Goal: Browse casually: Explore the website without a specific task or goal

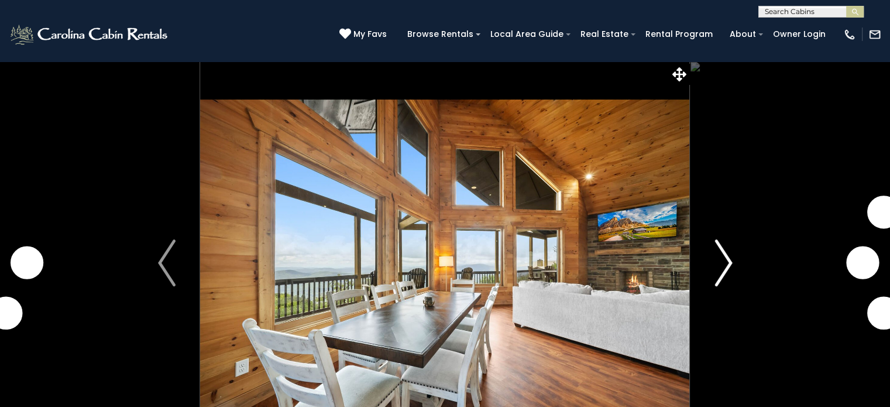
scroll to position [84, 0]
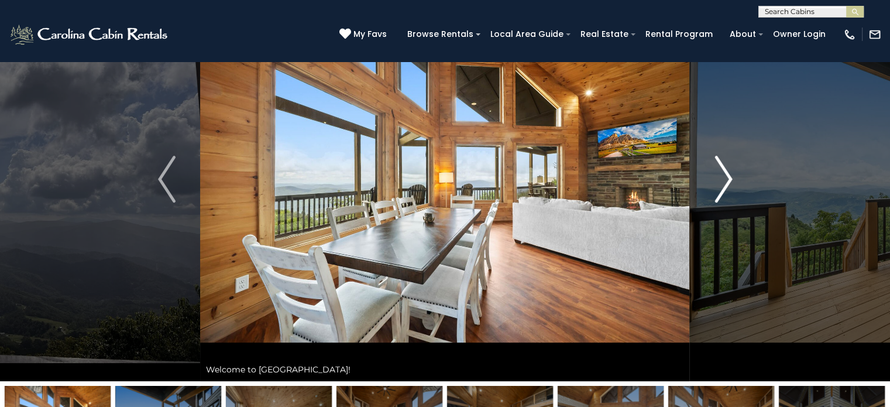
click at [722, 187] on img "Next" at bounding box center [724, 179] width 18 height 47
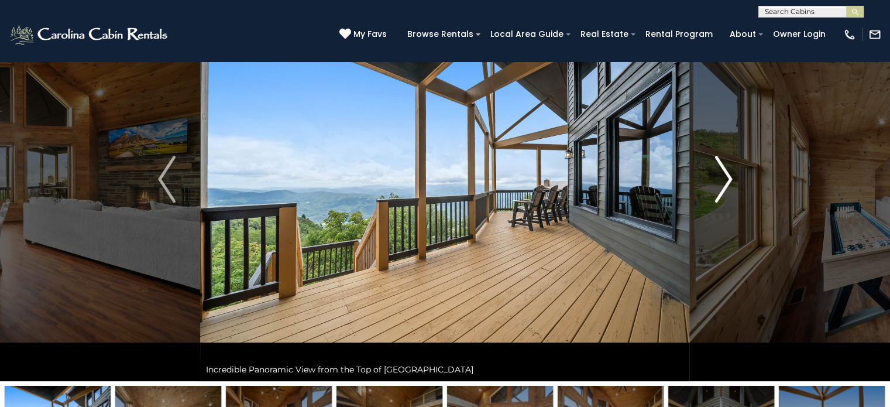
click at [722, 187] on img "Next" at bounding box center [724, 179] width 18 height 47
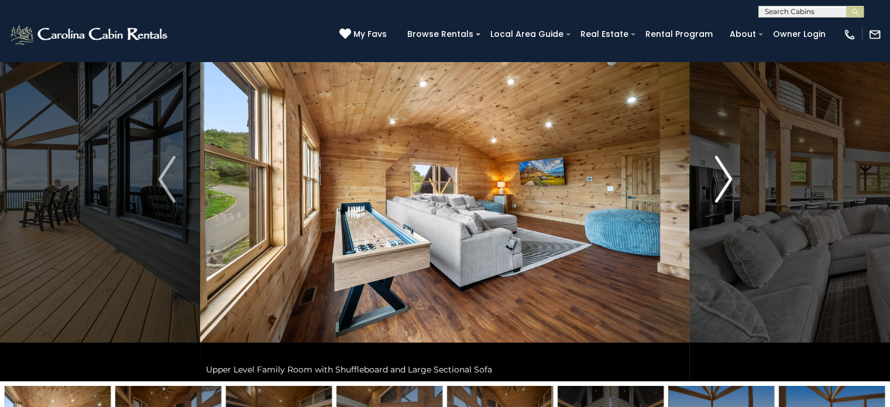
click at [722, 187] on img "Next" at bounding box center [724, 179] width 18 height 47
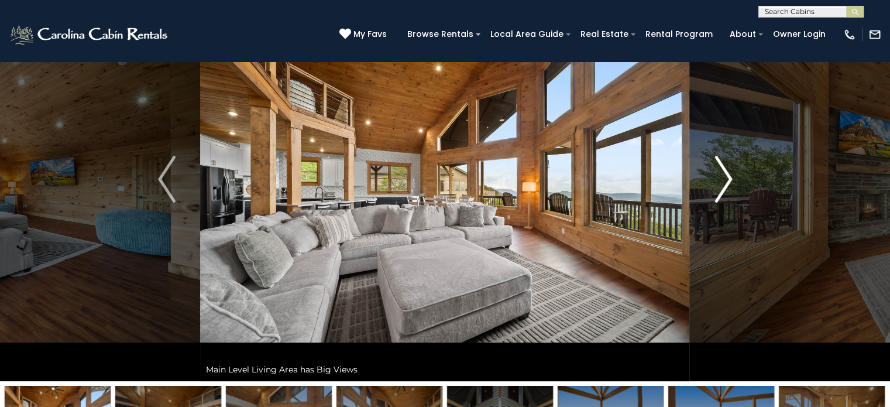
click at [722, 187] on img "Next" at bounding box center [724, 179] width 18 height 47
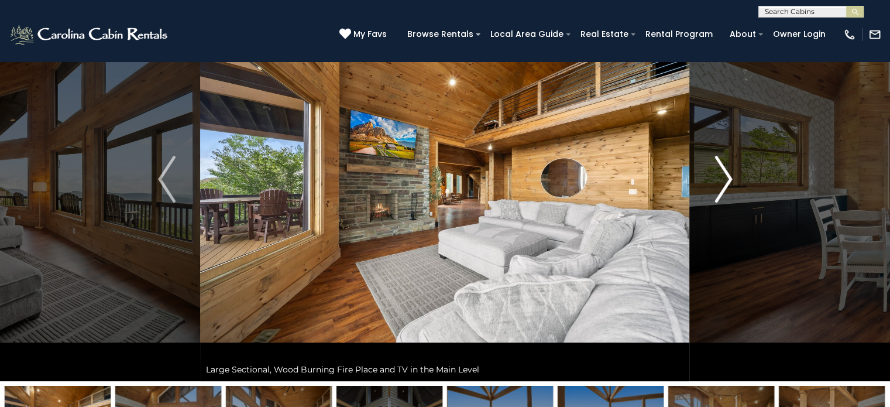
click at [722, 187] on img "Next" at bounding box center [724, 179] width 18 height 47
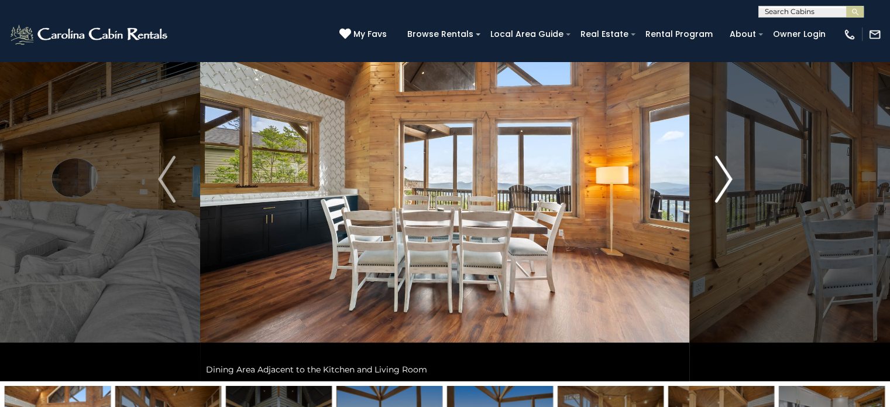
click at [722, 187] on img "Next" at bounding box center [724, 179] width 18 height 47
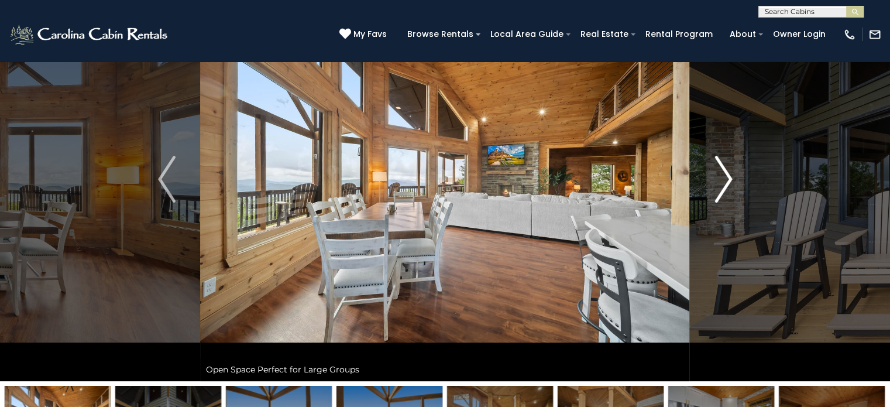
click at [722, 187] on img "Next" at bounding box center [724, 179] width 18 height 47
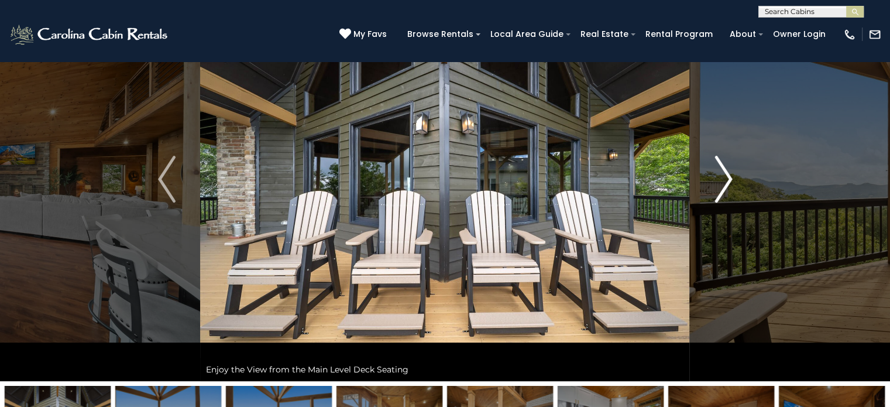
click at [722, 187] on img "Next" at bounding box center [724, 179] width 18 height 47
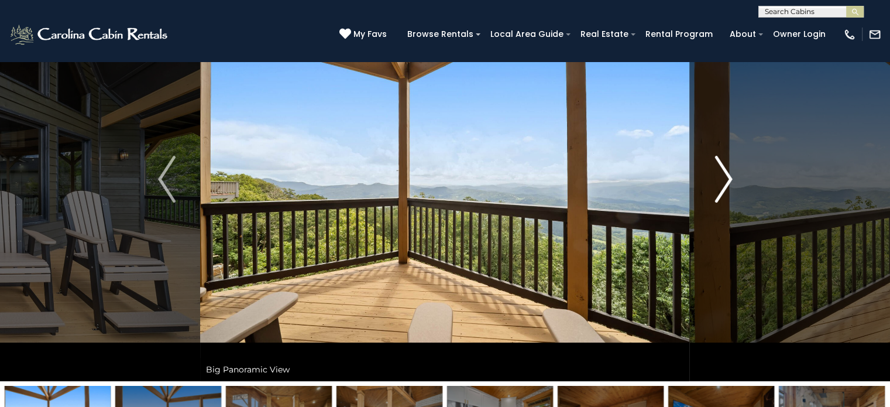
click at [722, 187] on img "Next" at bounding box center [724, 179] width 18 height 47
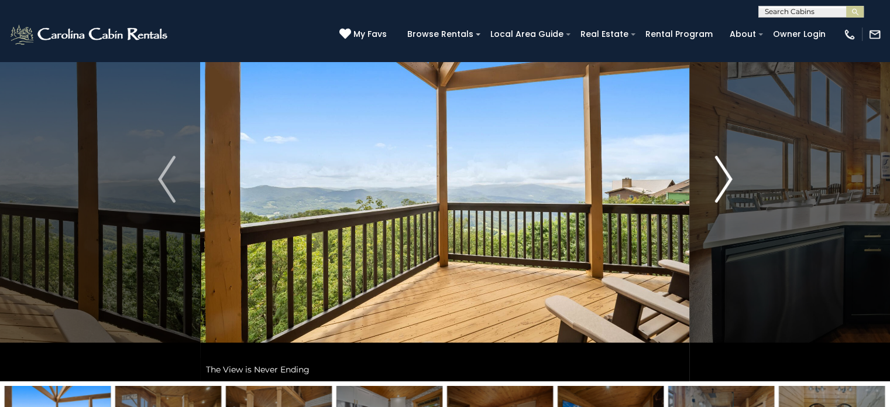
click at [722, 187] on img "Next" at bounding box center [724, 179] width 18 height 47
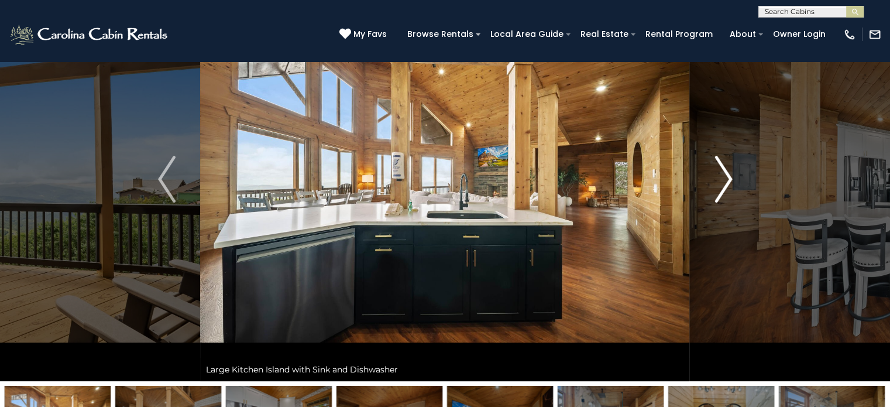
click at [722, 187] on img "Next" at bounding box center [724, 179] width 18 height 47
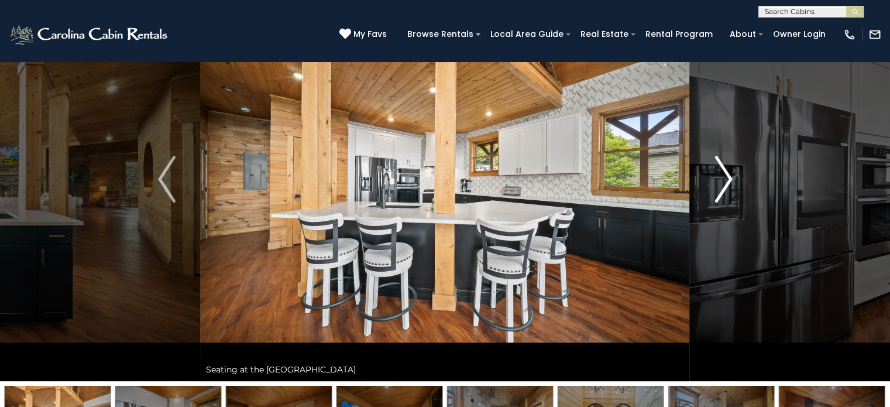
click at [722, 187] on img "Next" at bounding box center [724, 179] width 18 height 47
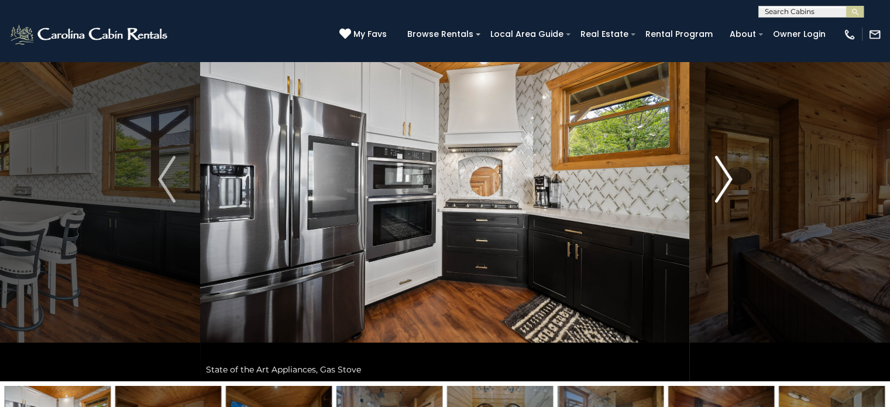
click at [723, 188] on img "Next" at bounding box center [724, 179] width 18 height 47
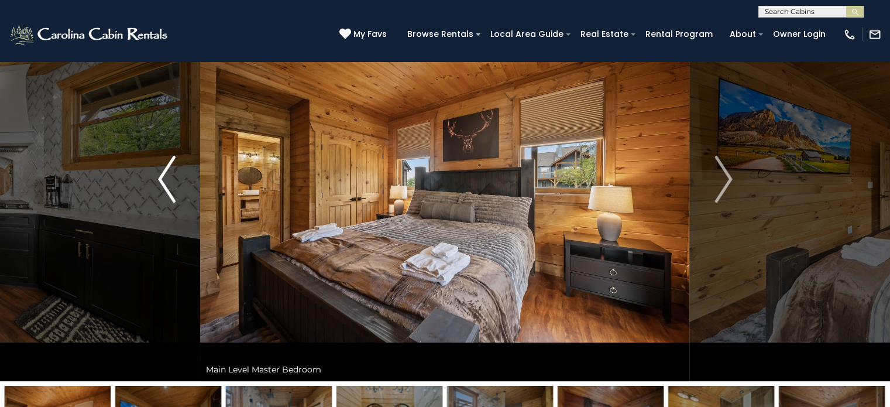
click at [183, 182] on button "Previous" at bounding box center [166, 179] width 67 height 404
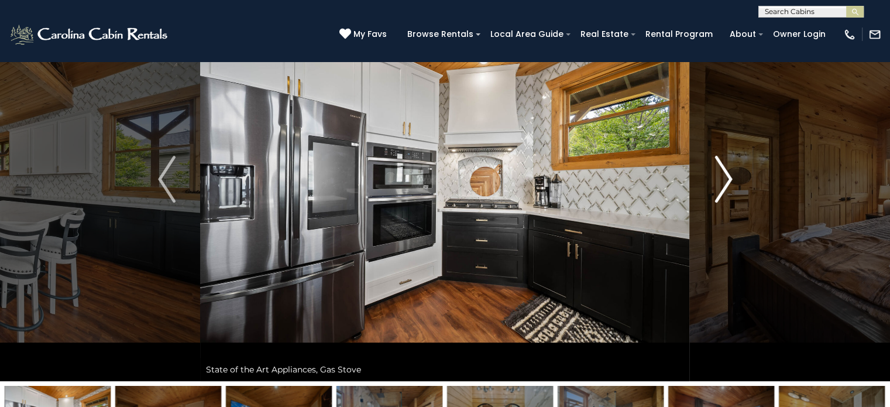
click at [718, 171] on img "Next" at bounding box center [724, 179] width 18 height 47
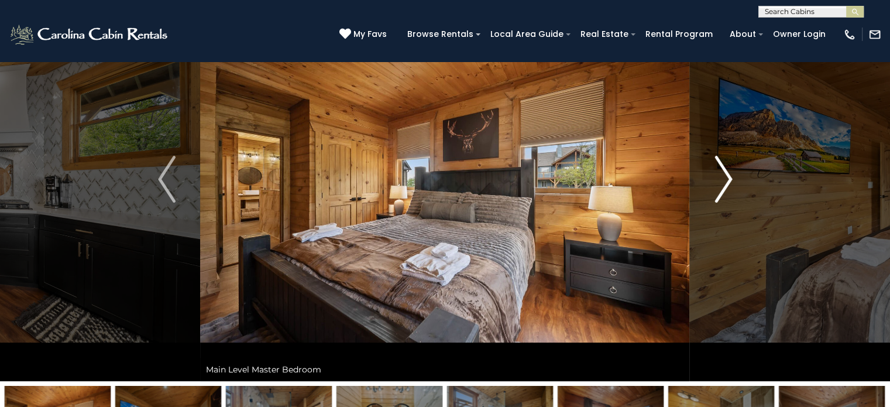
click at [718, 171] on img "Next" at bounding box center [724, 179] width 18 height 47
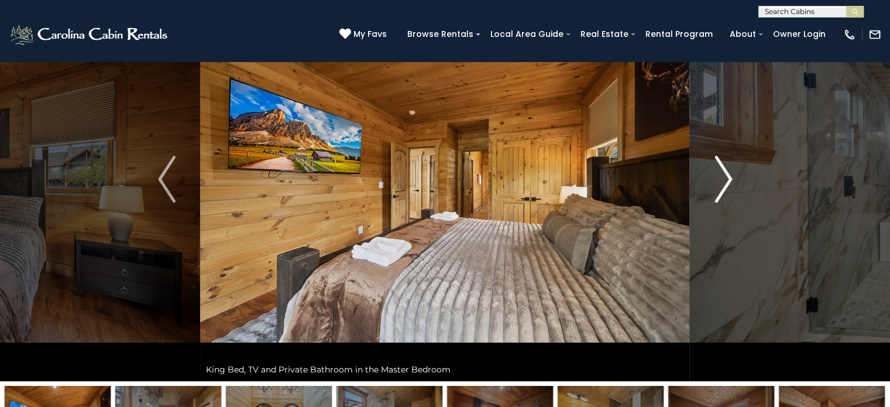
click at [718, 171] on img "Next" at bounding box center [724, 179] width 18 height 47
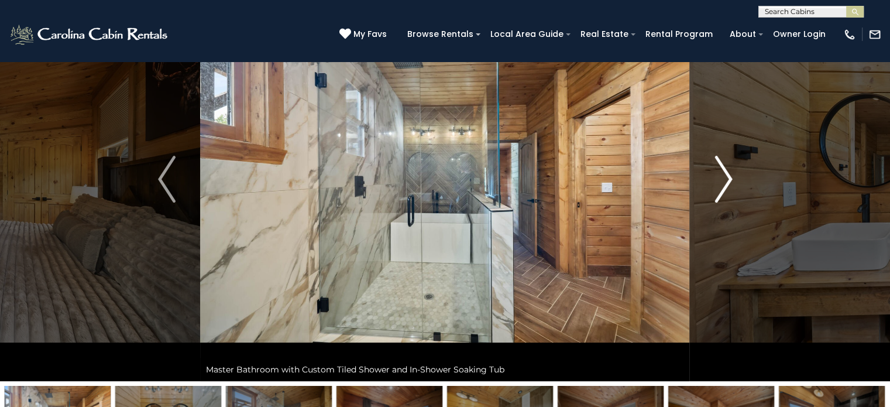
click at [718, 171] on img "Next" at bounding box center [724, 179] width 18 height 47
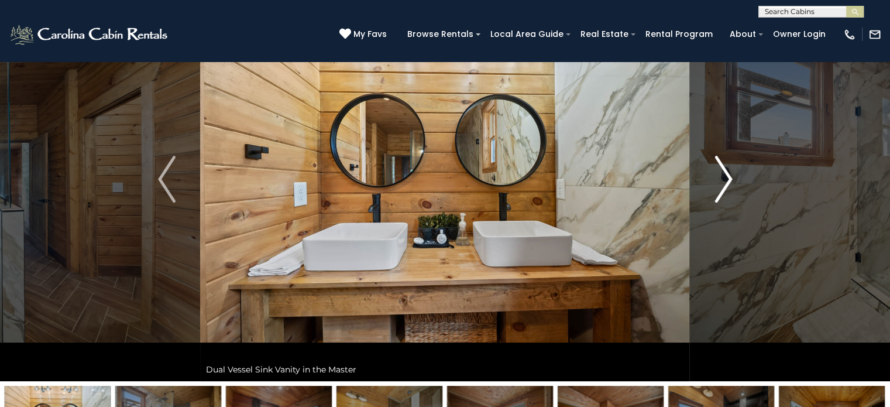
click at [718, 171] on img "Next" at bounding box center [724, 179] width 18 height 47
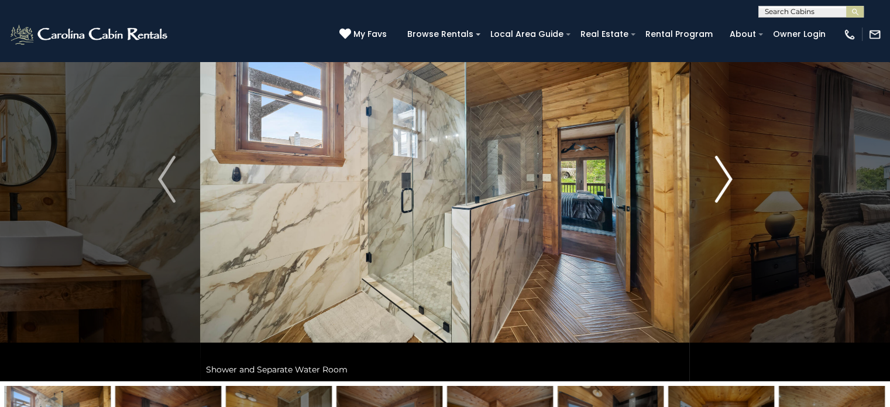
click at [718, 171] on img "Next" at bounding box center [724, 179] width 18 height 47
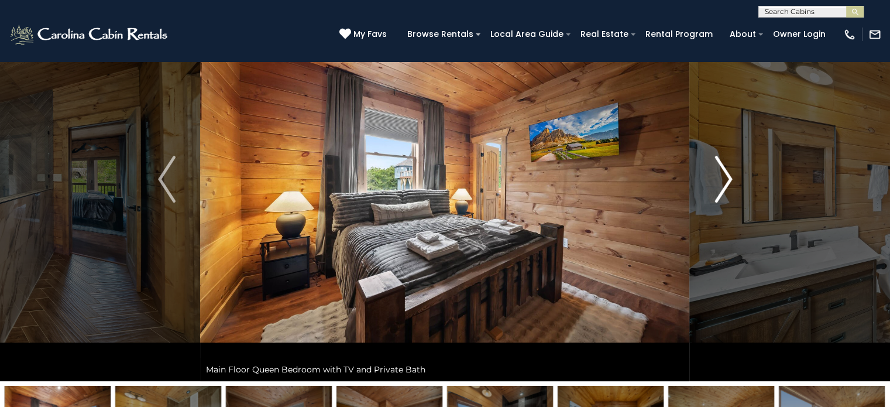
click at [718, 171] on img "Next" at bounding box center [724, 179] width 18 height 47
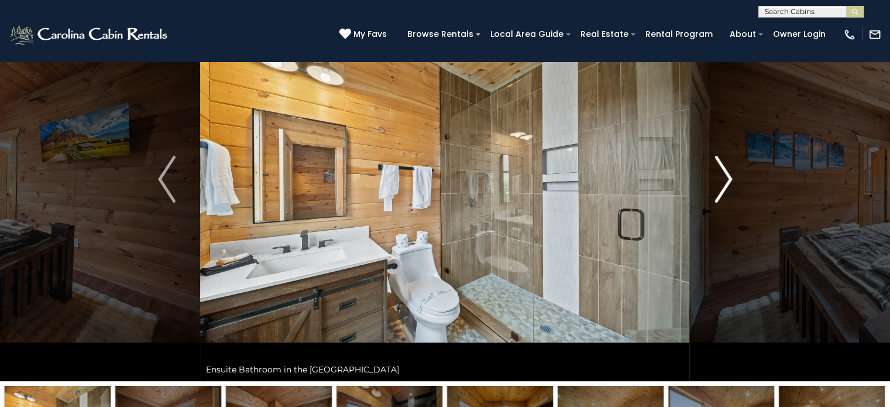
click at [723, 179] on img "Next" at bounding box center [724, 179] width 18 height 47
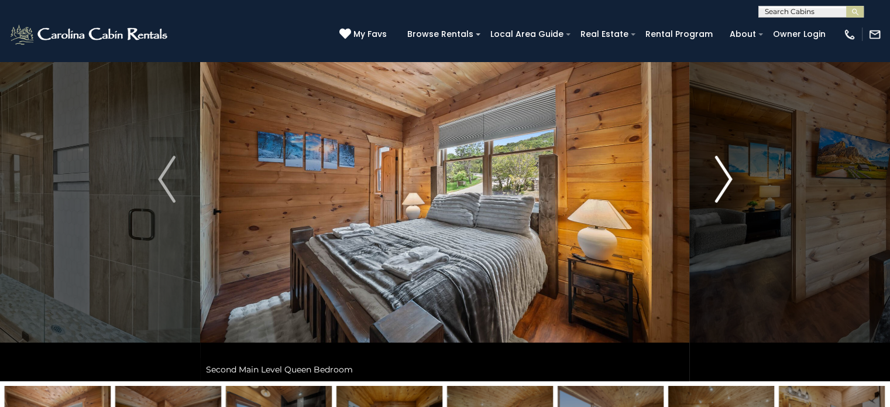
click at [723, 179] on img "Next" at bounding box center [724, 179] width 18 height 47
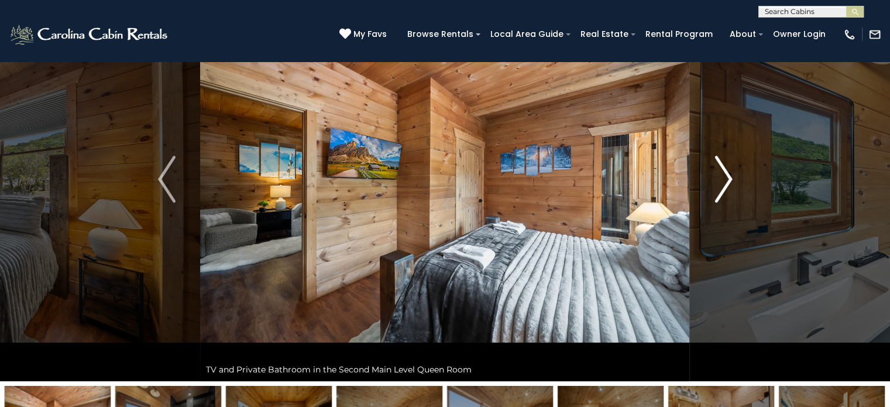
click at [723, 179] on img "Next" at bounding box center [724, 179] width 18 height 47
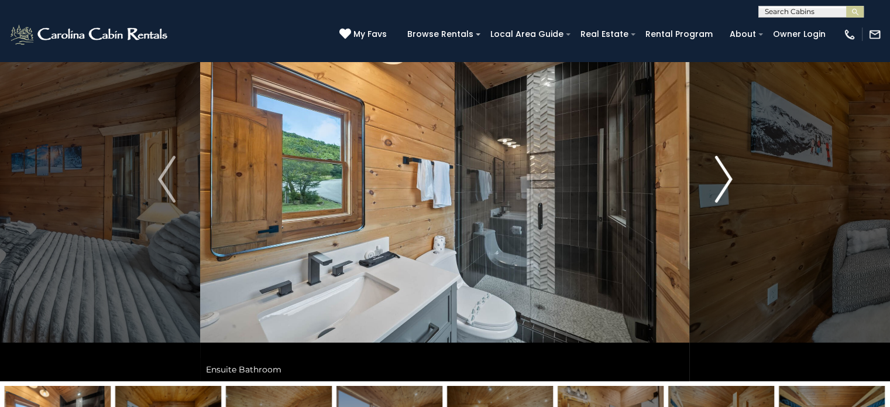
click at [723, 179] on img "Next" at bounding box center [724, 179] width 18 height 47
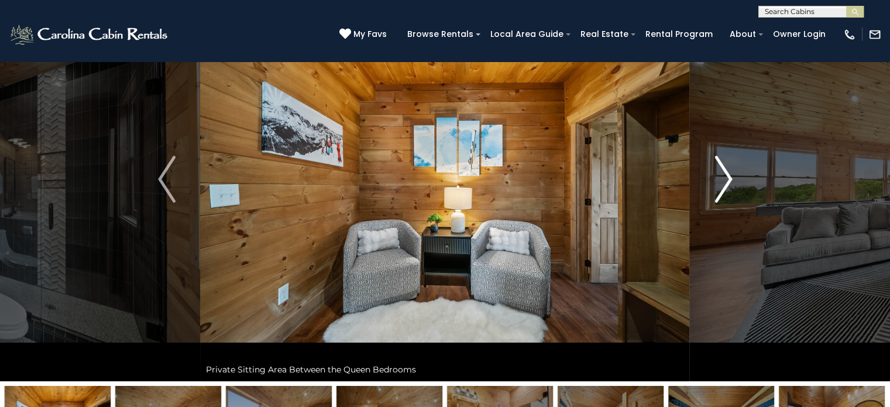
click at [723, 179] on img "Next" at bounding box center [724, 179] width 18 height 47
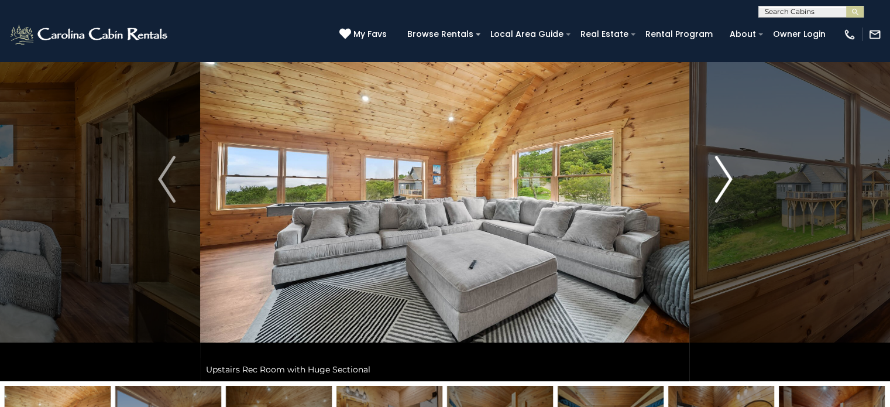
click at [723, 179] on img "Next" at bounding box center [724, 179] width 18 height 47
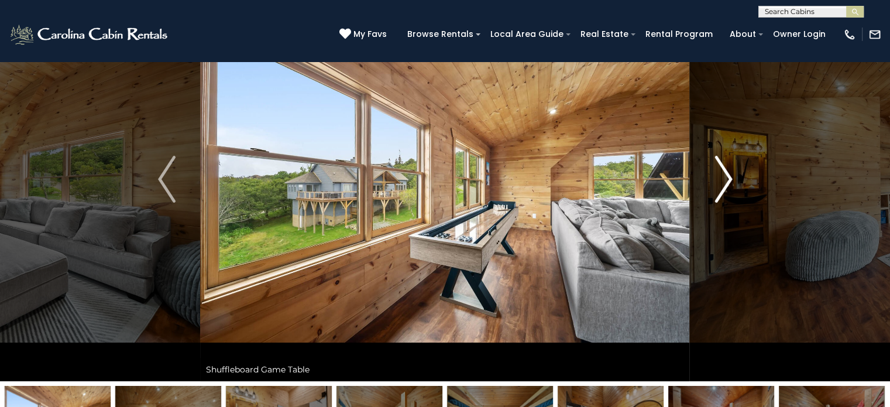
click at [723, 179] on img "Next" at bounding box center [724, 179] width 18 height 47
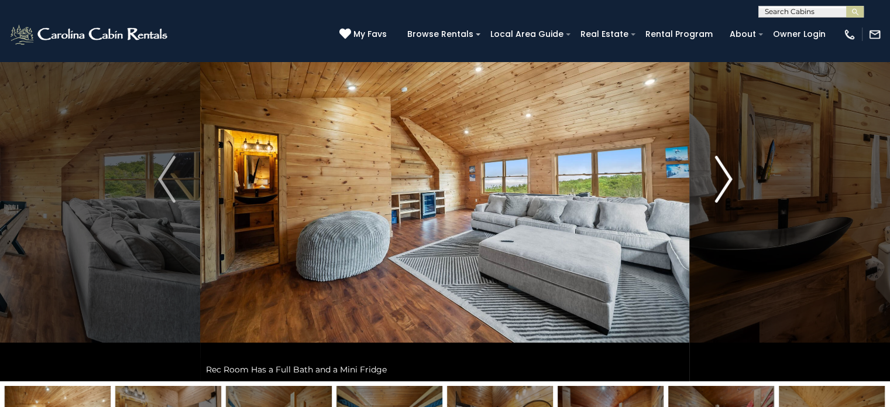
click at [723, 179] on img "Next" at bounding box center [724, 179] width 18 height 47
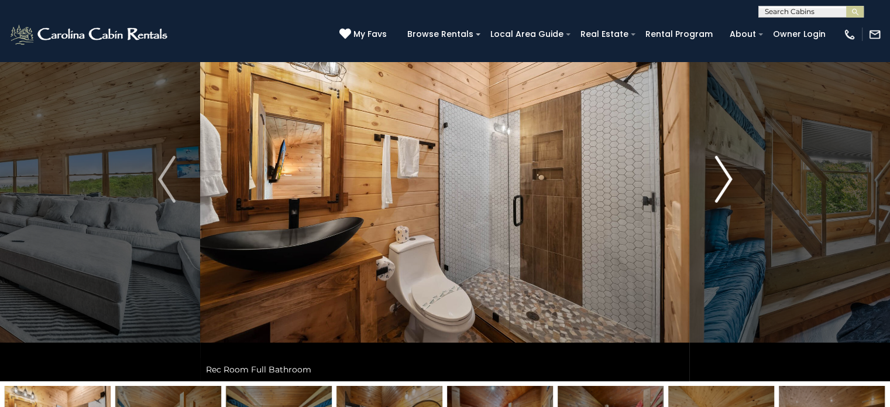
click at [723, 179] on img "Next" at bounding box center [724, 179] width 18 height 47
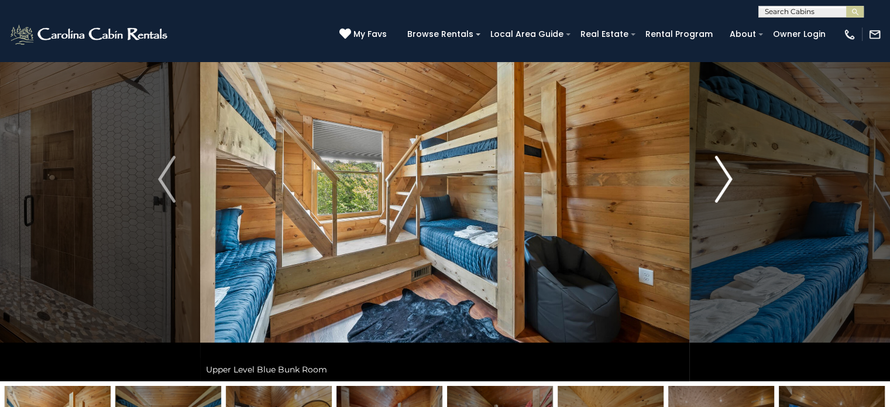
click at [723, 179] on img "Next" at bounding box center [724, 179] width 18 height 47
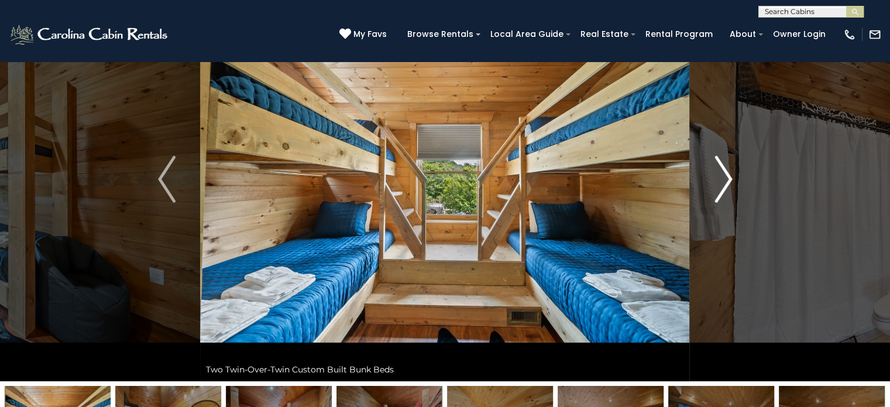
click at [723, 179] on img "Next" at bounding box center [724, 179] width 18 height 47
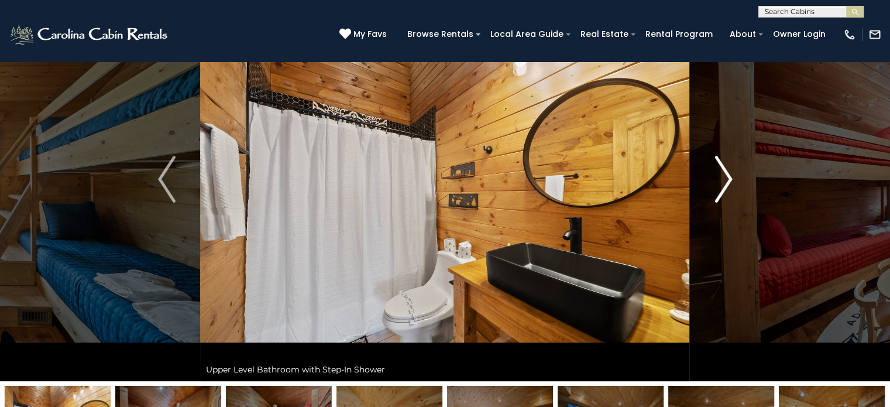
click at [723, 179] on img "Next" at bounding box center [724, 179] width 18 height 47
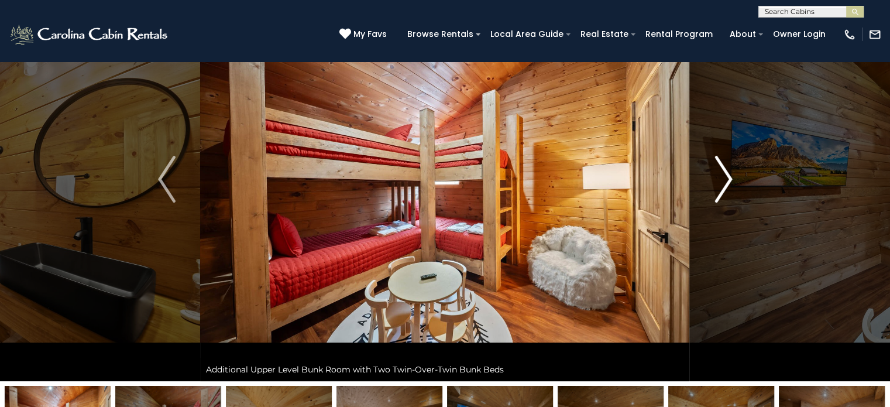
click at [723, 179] on img "Next" at bounding box center [724, 179] width 18 height 47
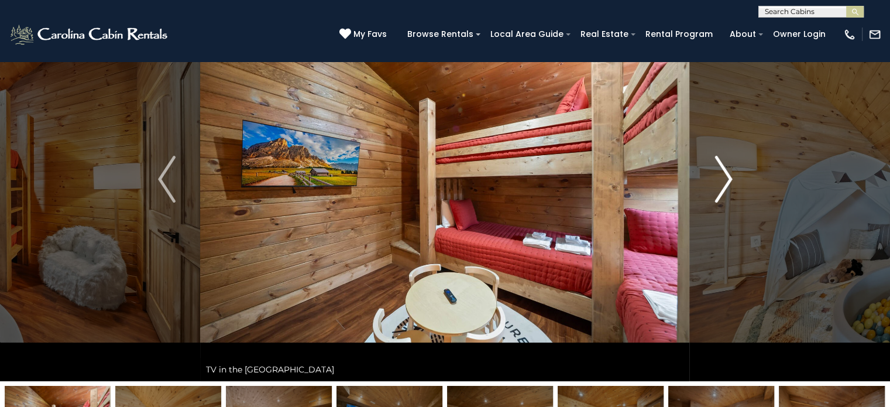
click at [723, 179] on img "Next" at bounding box center [724, 179] width 18 height 47
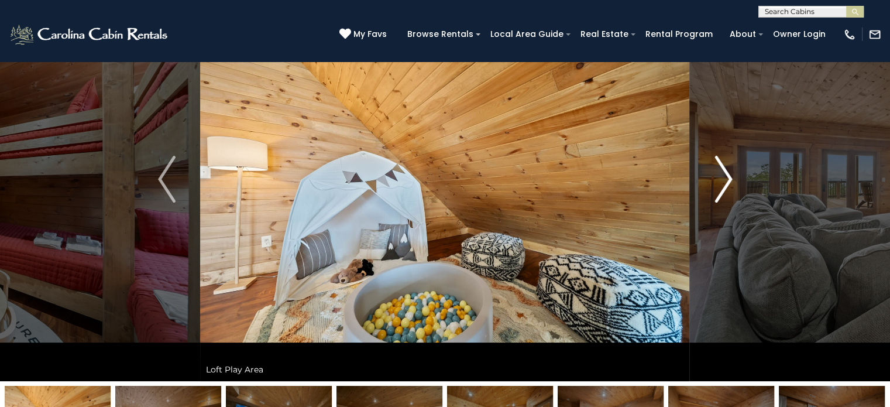
click at [723, 179] on img "Next" at bounding box center [724, 179] width 18 height 47
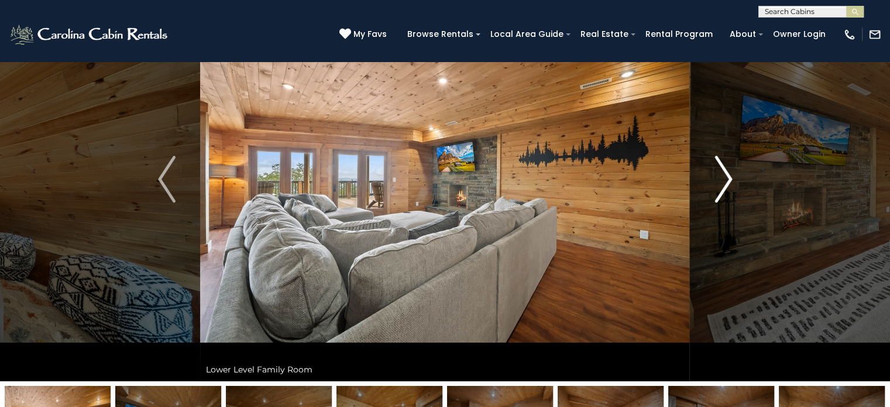
click at [723, 179] on img "Next" at bounding box center [724, 179] width 18 height 47
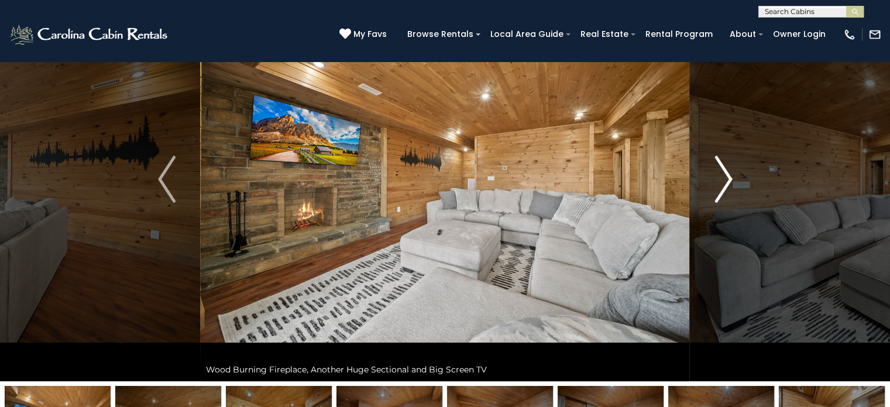
drag, startPoint x: 723, startPoint y: 179, endPoint x: 724, endPoint y: 243, distance: 64.4
click at [724, 243] on button "Next" at bounding box center [723, 179] width 67 height 404
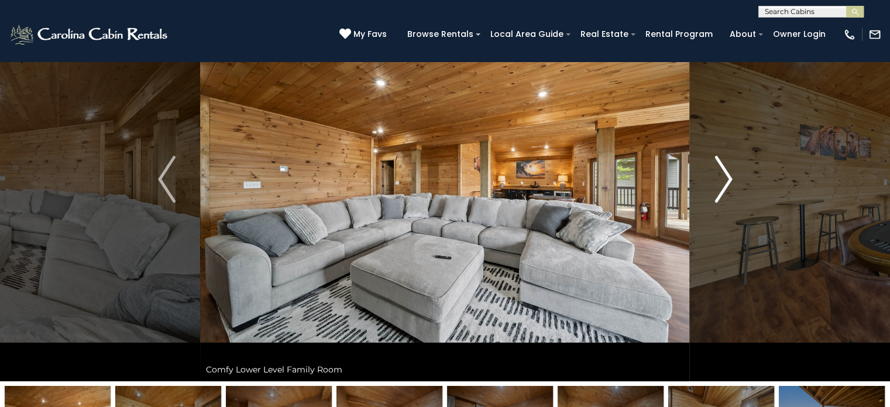
click at [716, 186] on img "Next" at bounding box center [724, 179] width 18 height 47
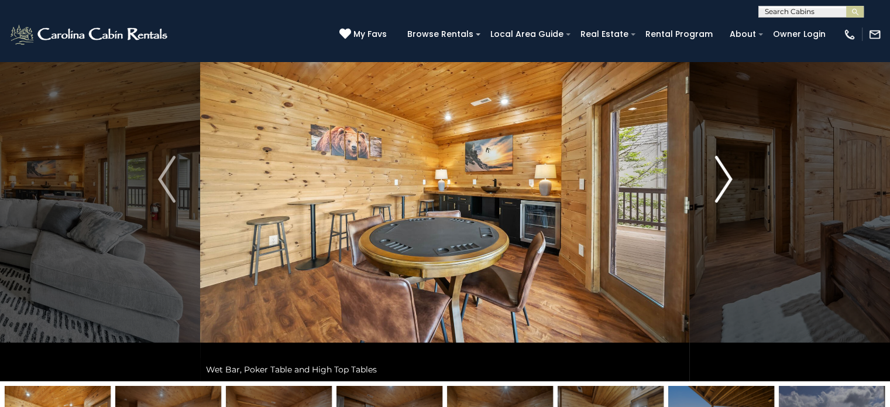
click at [716, 186] on img "Next" at bounding box center [724, 179] width 18 height 47
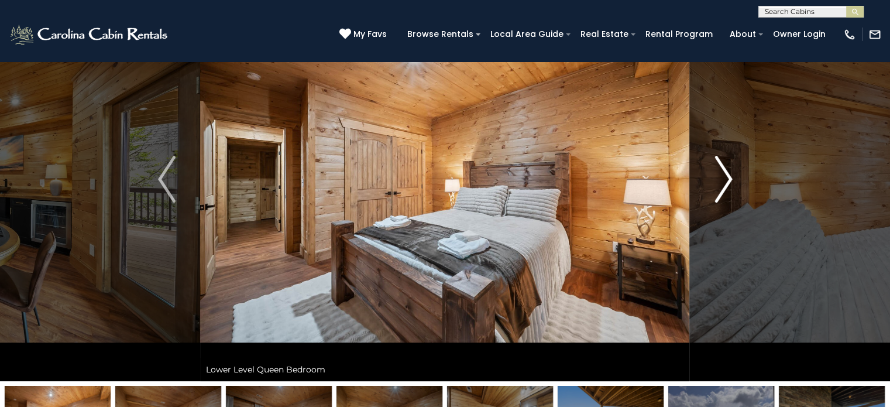
click at [716, 186] on img "Next" at bounding box center [724, 179] width 18 height 47
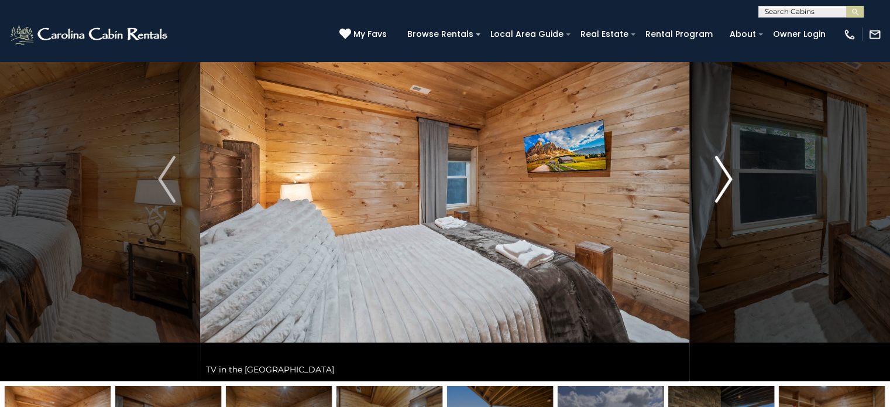
click at [716, 186] on img "Next" at bounding box center [724, 179] width 18 height 47
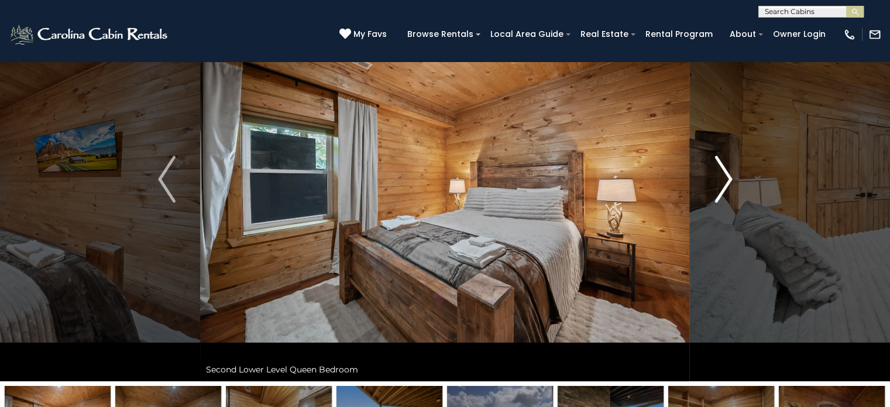
click at [716, 186] on img "Next" at bounding box center [724, 179] width 18 height 47
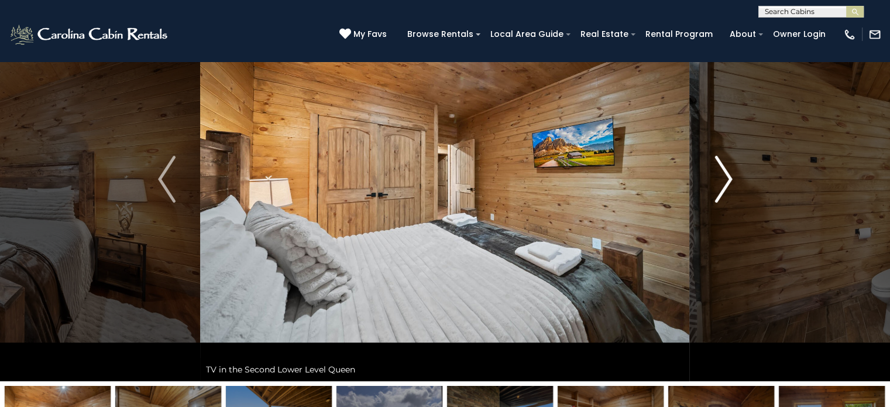
click at [716, 186] on img "Next" at bounding box center [724, 179] width 18 height 47
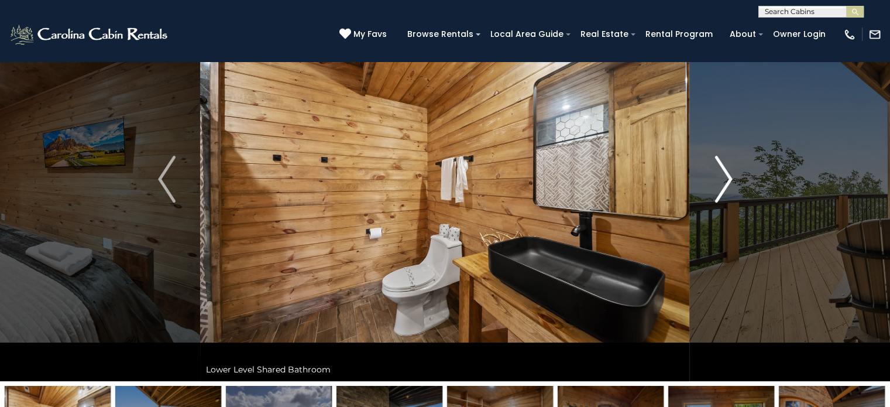
click at [716, 186] on img "Next" at bounding box center [724, 179] width 18 height 47
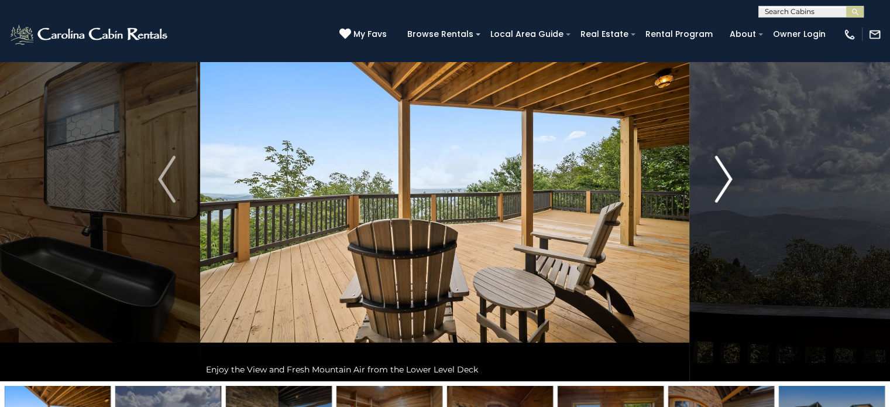
click at [716, 186] on img "Next" at bounding box center [724, 179] width 18 height 47
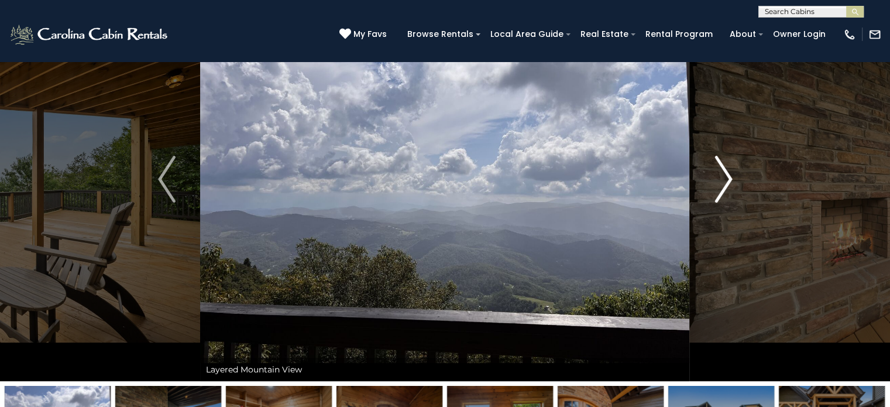
click at [716, 186] on img "Next" at bounding box center [724, 179] width 18 height 47
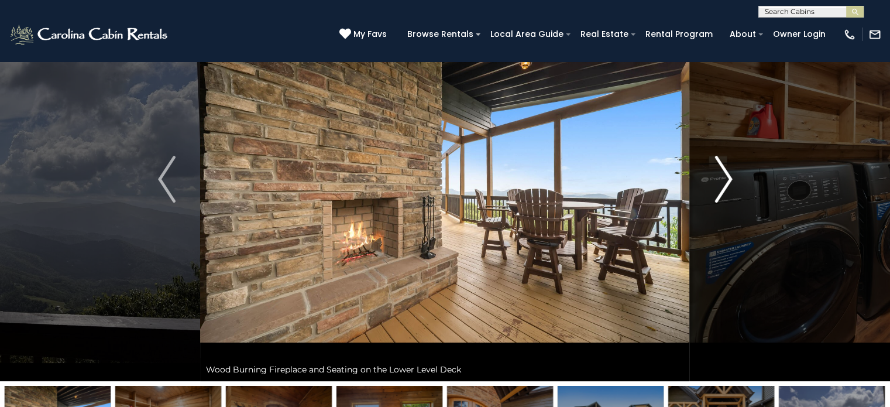
click at [716, 186] on img "Next" at bounding box center [724, 179] width 18 height 47
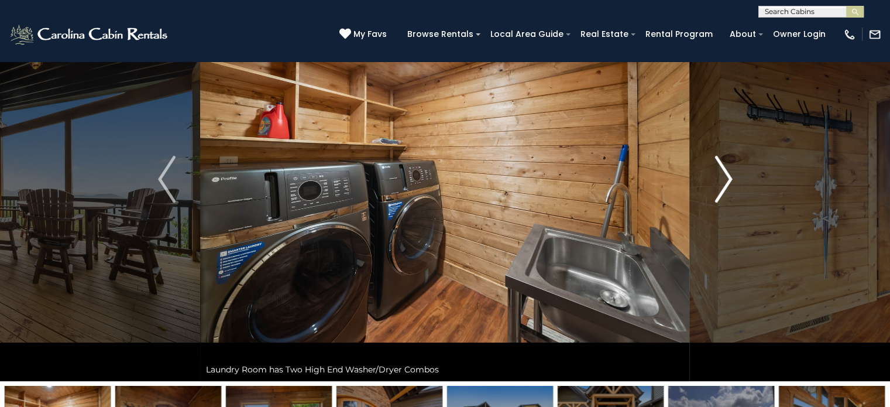
click at [716, 186] on img "Next" at bounding box center [724, 179] width 18 height 47
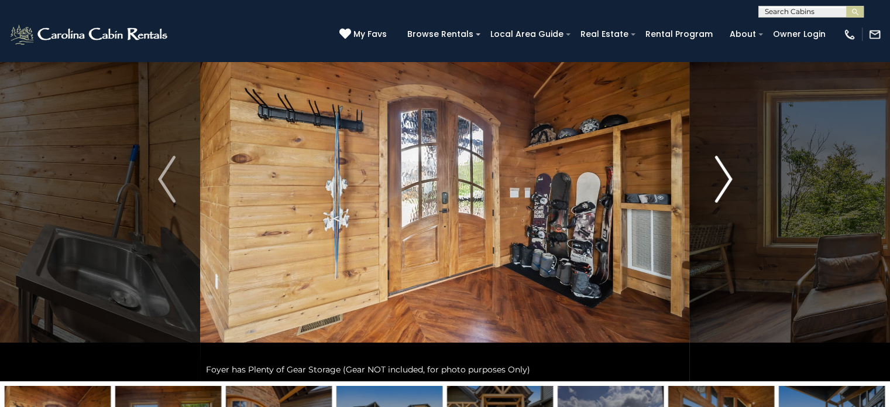
click at [716, 186] on img "Next" at bounding box center [724, 179] width 18 height 47
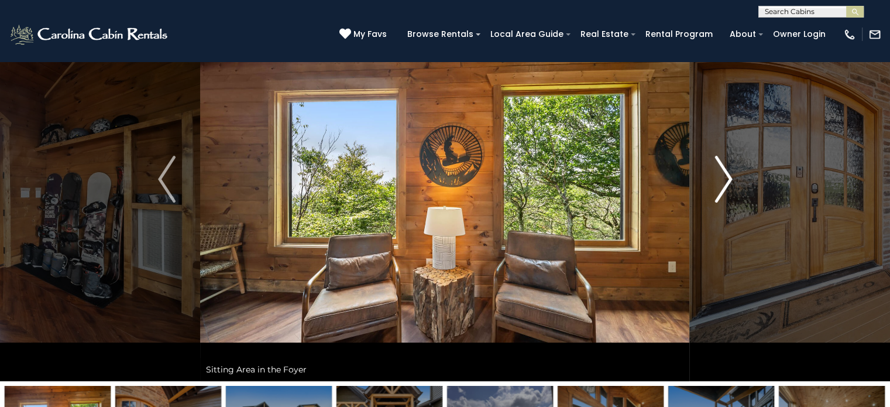
click at [716, 186] on img "Next" at bounding box center [724, 179] width 18 height 47
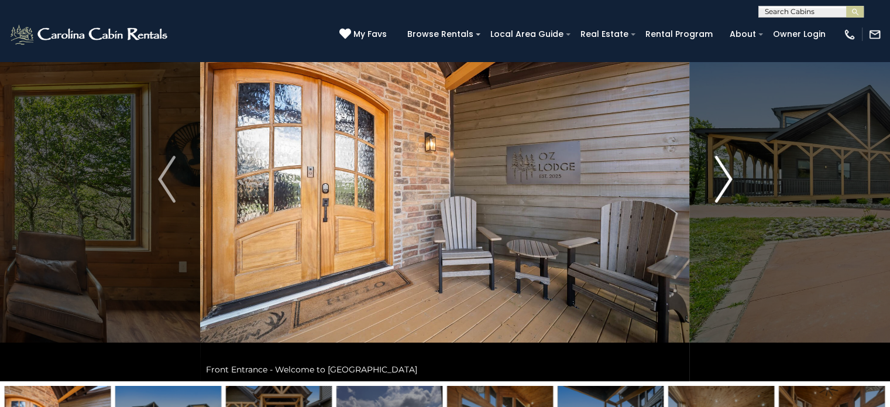
click at [716, 186] on img "Next" at bounding box center [724, 179] width 18 height 47
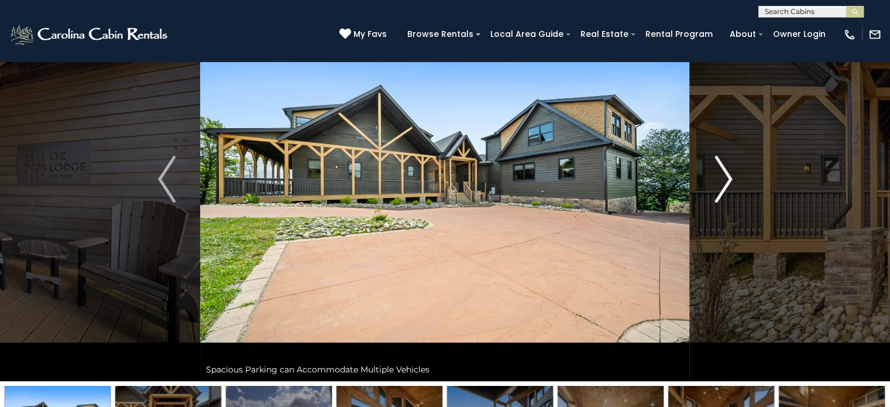
click at [716, 186] on img "Next" at bounding box center [724, 179] width 18 height 47
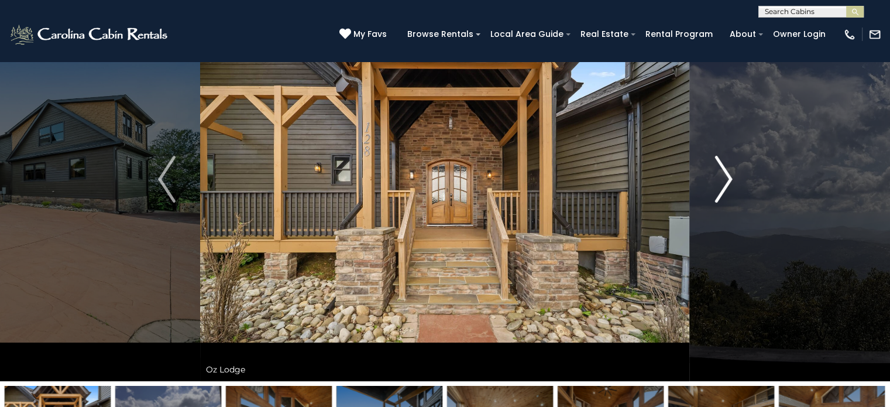
click at [716, 186] on img "Next" at bounding box center [724, 179] width 18 height 47
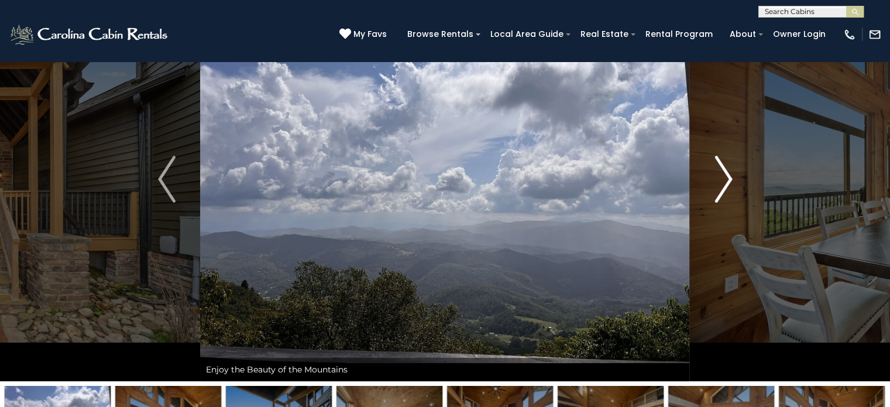
click at [716, 186] on img "Next" at bounding box center [724, 179] width 18 height 47
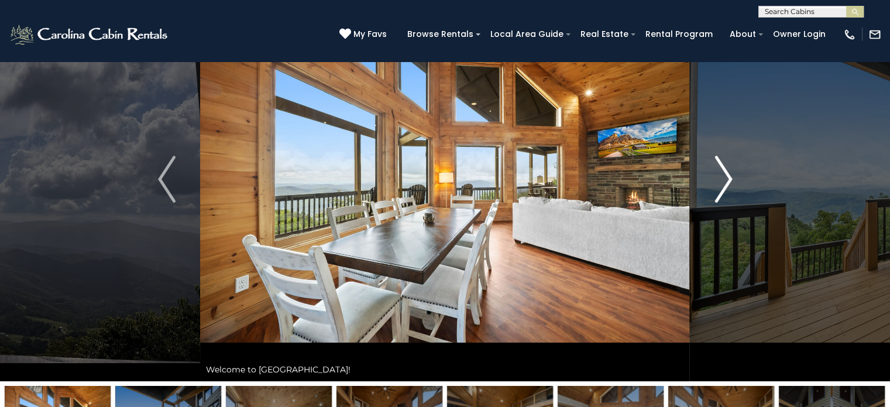
click at [716, 186] on img "Next" at bounding box center [724, 179] width 18 height 47
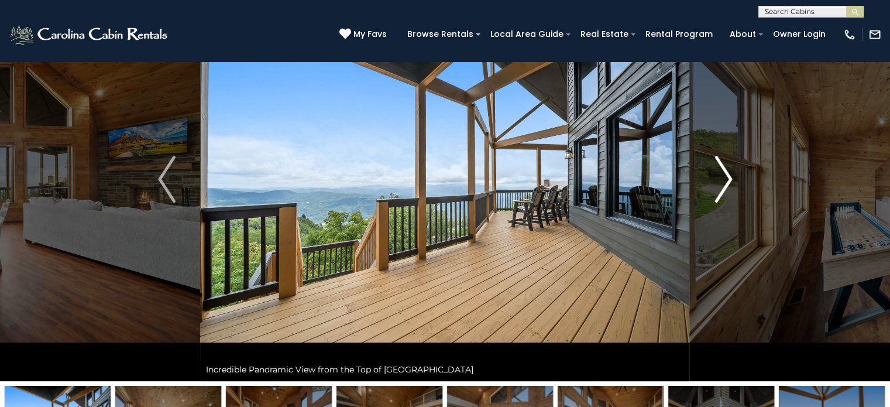
click at [716, 186] on img "Next" at bounding box center [724, 179] width 18 height 47
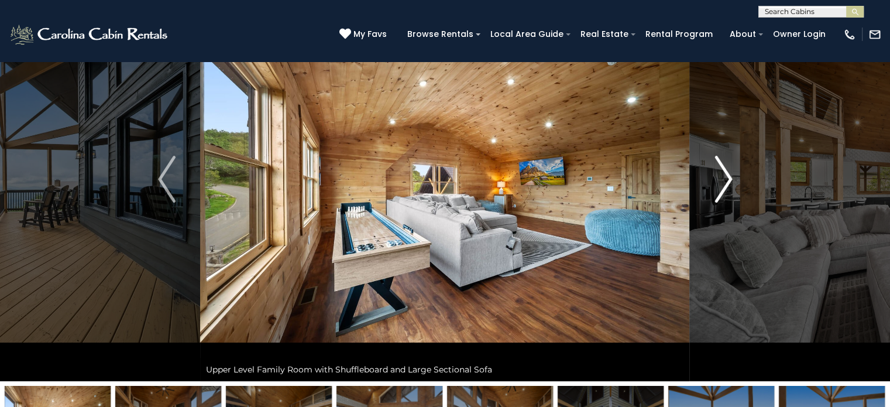
click at [716, 186] on img "Next" at bounding box center [724, 179] width 18 height 47
